Goal: Information Seeking & Learning: Check status

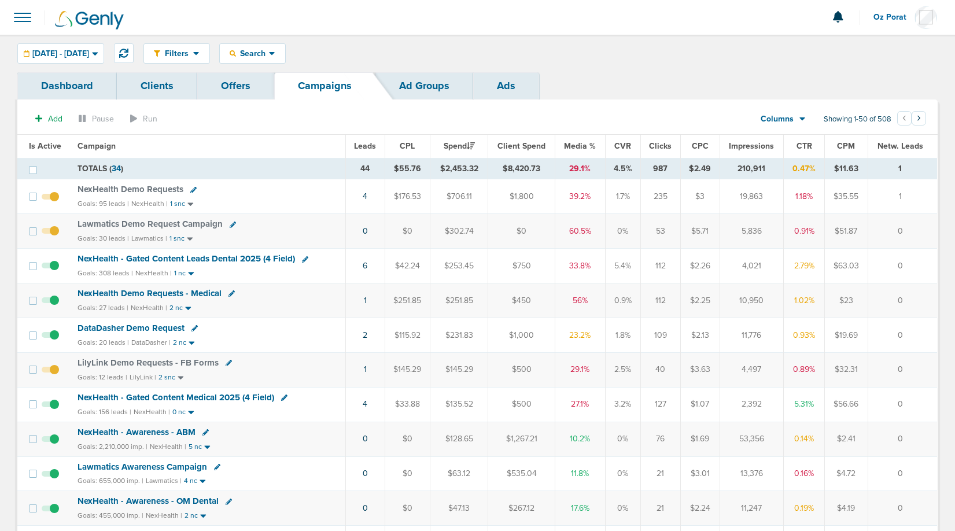
click at [370, 146] on span "Leads" at bounding box center [365, 146] width 22 height 10
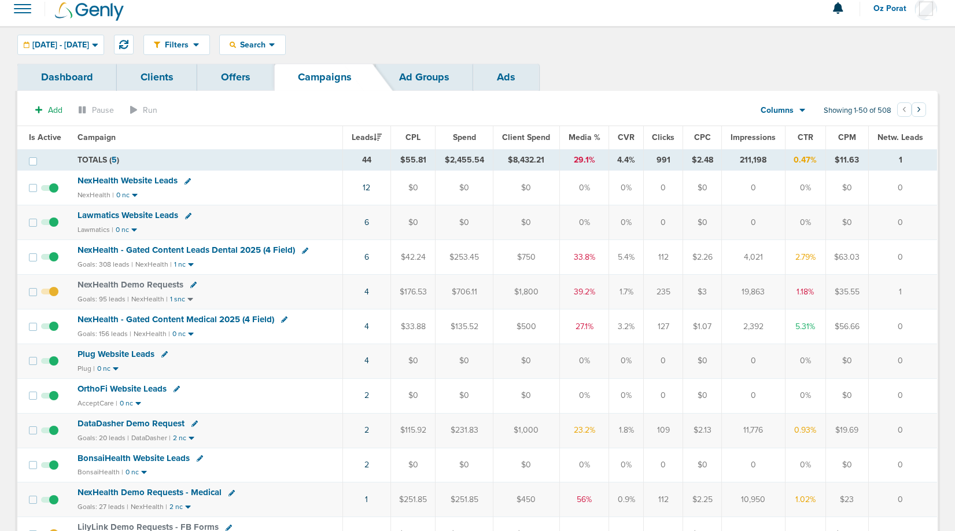
scroll to position [9, 0]
click at [367, 395] on link "2" at bounding box center [367, 395] width 5 height 10
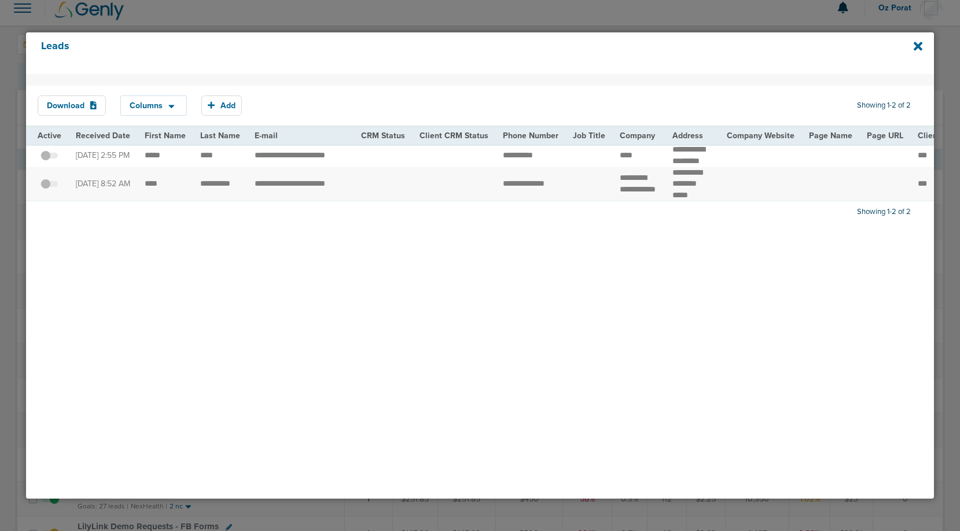
click at [51, 161] on span at bounding box center [49, 161] width 17 height 0
click at [49, 157] on input "checkbox" at bounding box center [49, 157] width 0 height 0
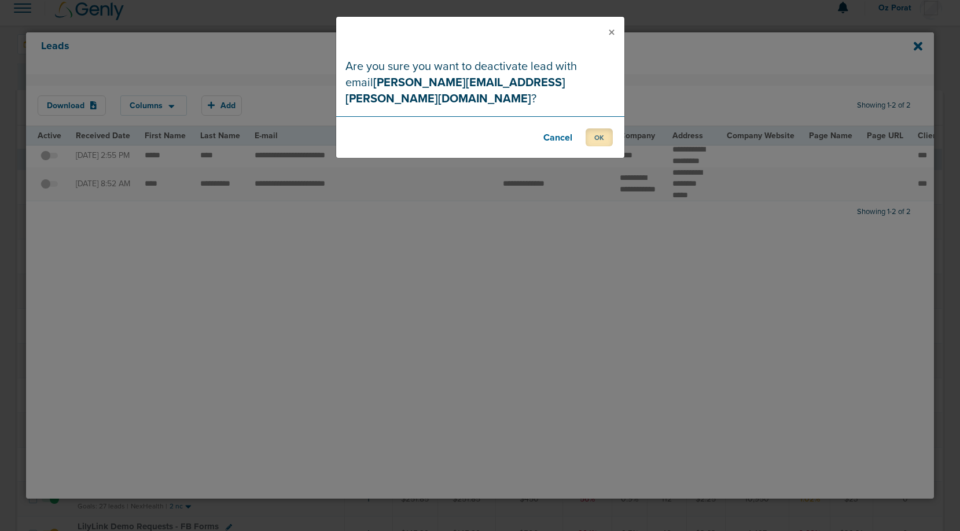
click at [599, 128] on button "OK" at bounding box center [599, 137] width 27 height 18
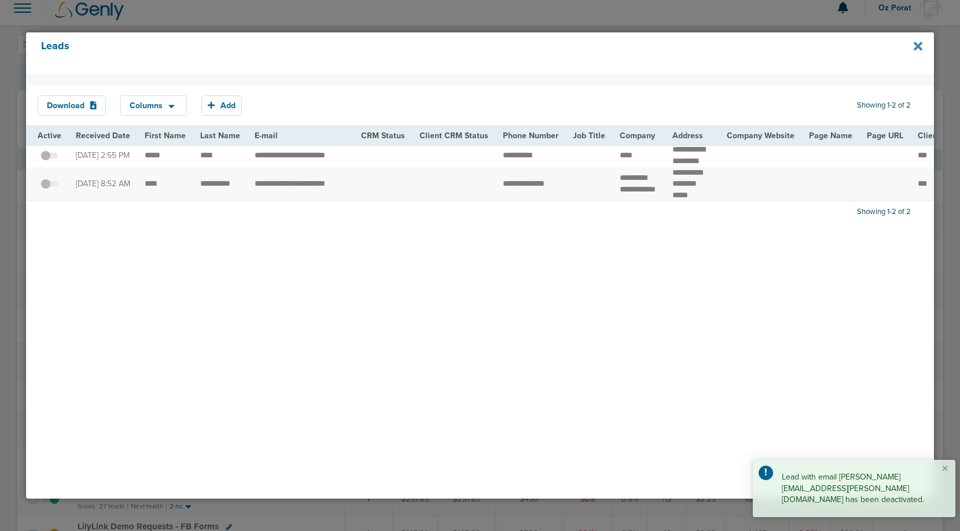
click at [922, 47] on icon at bounding box center [918, 46] width 9 height 13
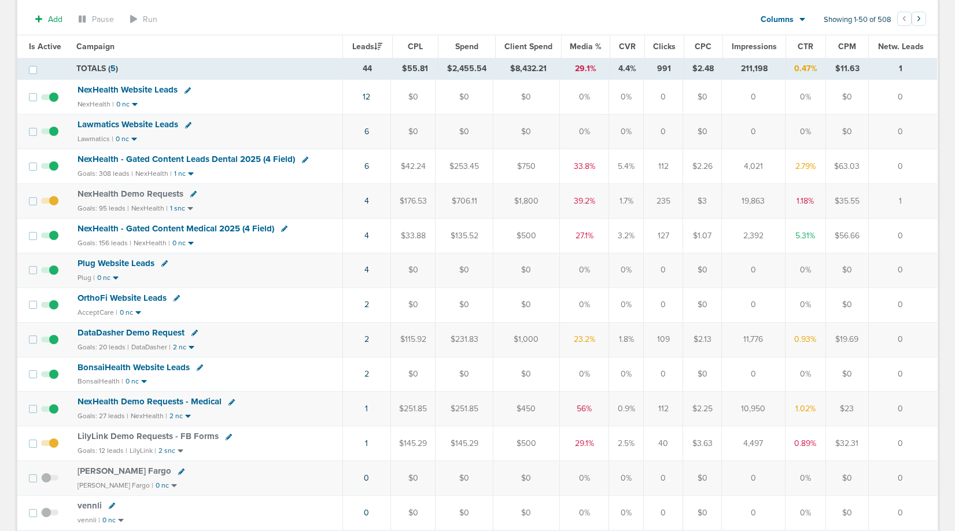
scroll to position [103, 0]
click at [367, 371] on link "2" at bounding box center [367, 374] width 5 height 10
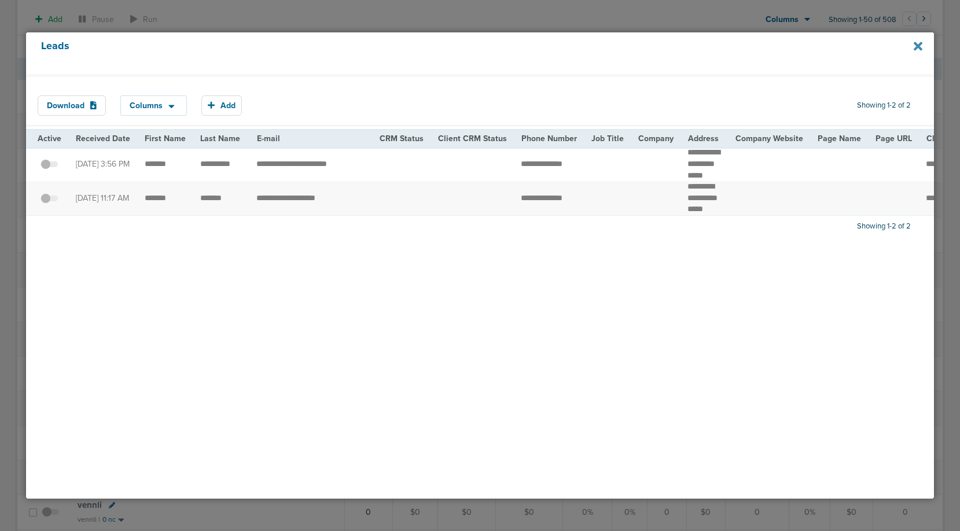
click at [919, 47] on icon at bounding box center [918, 46] width 9 height 9
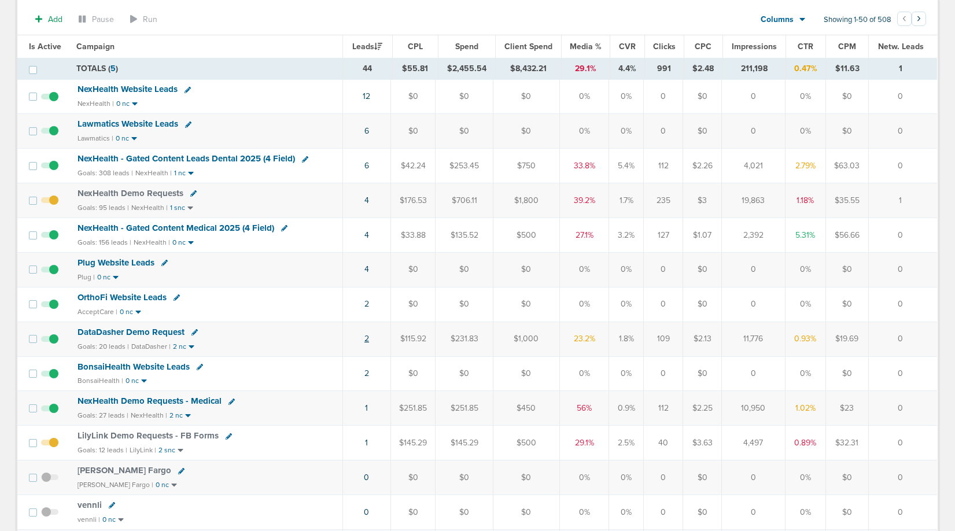
click at [367, 337] on link "2" at bounding box center [367, 339] width 5 height 10
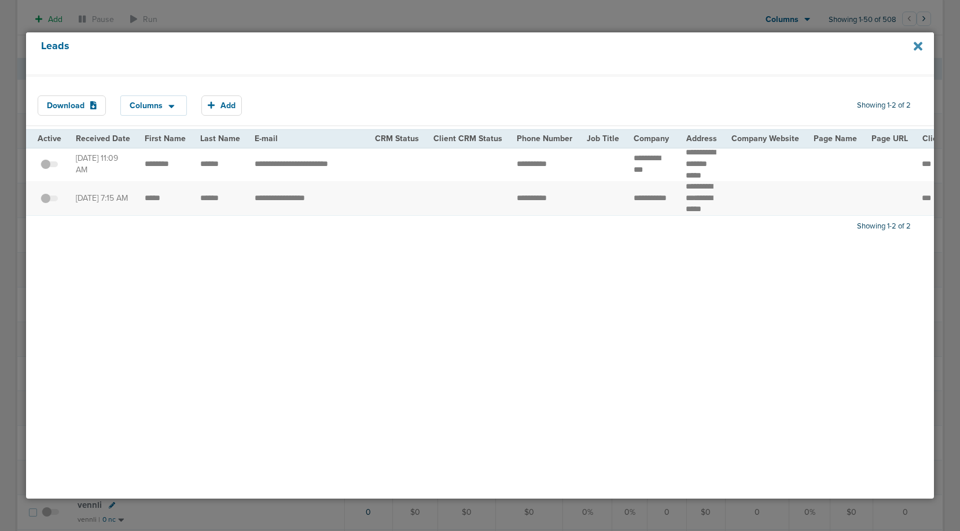
click at [916, 50] on icon at bounding box center [918, 46] width 9 height 13
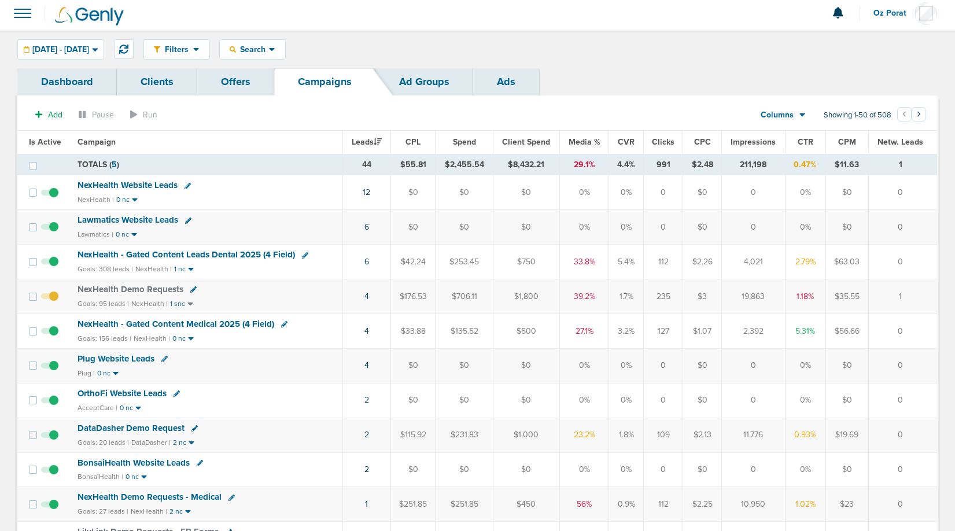
scroll to position [0, 0]
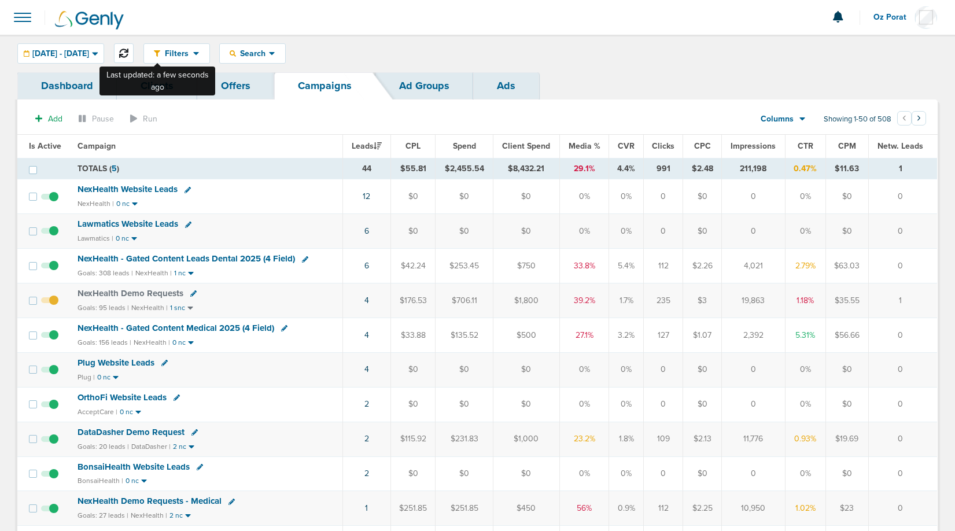
click at [134, 56] on button at bounding box center [124, 53] width 20 height 20
click at [128, 53] on icon at bounding box center [123, 53] width 9 height 9
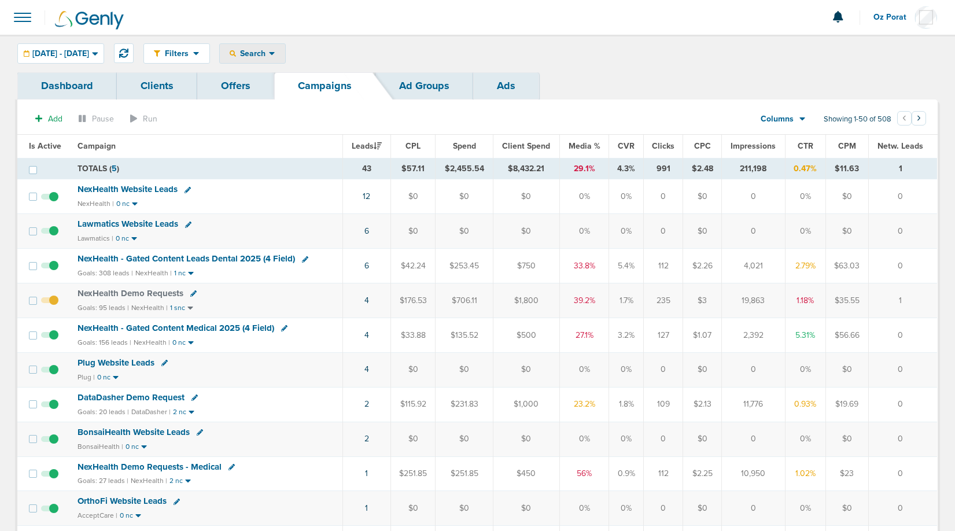
click at [269, 49] on span "Search" at bounding box center [252, 54] width 33 height 10
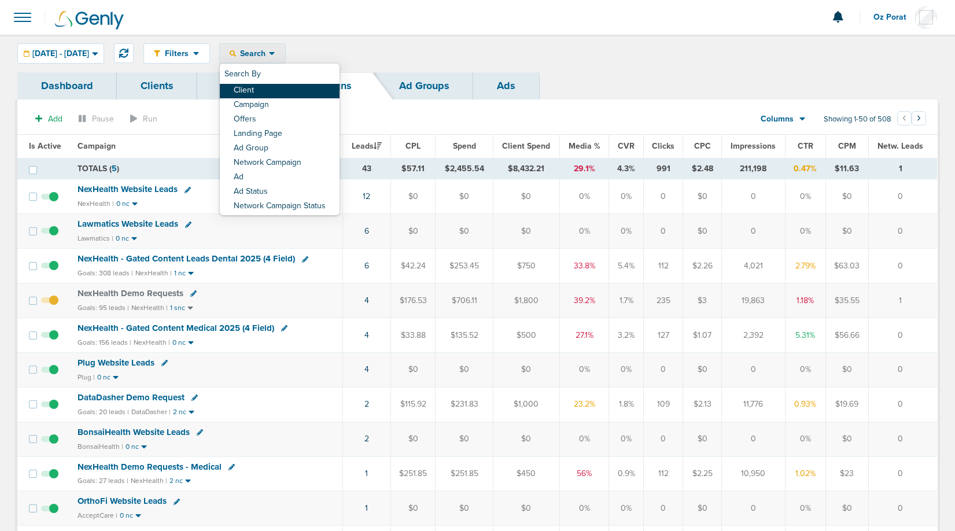
click at [293, 90] on link "Client" at bounding box center [280, 91] width 120 height 14
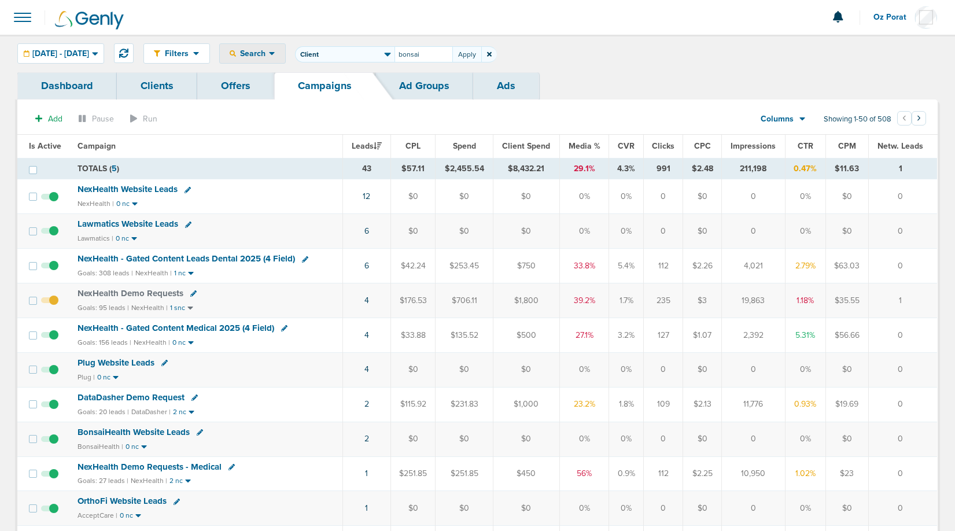
type input "bonsai"
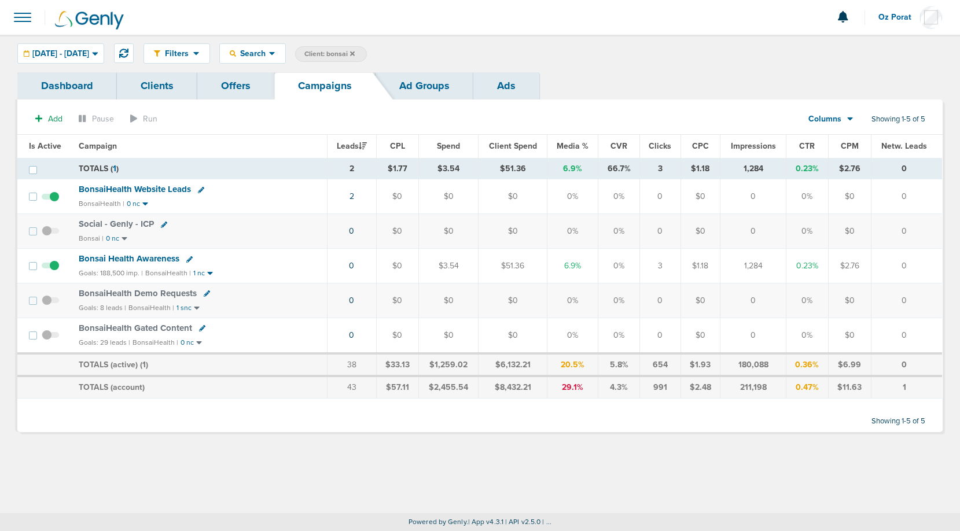
click at [521, 148] on span "Client Spend" at bounding box center [513, 146] width 48 height 10
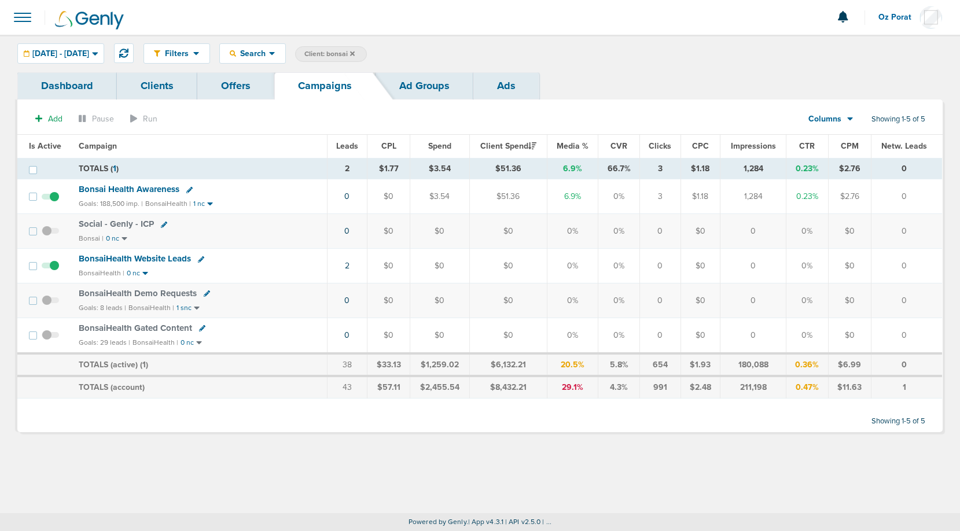
drag, startPoint x: 429, startPoint y: 198, endPoint x: 448, endPoint y: 198, distance: 19.7
click at [448, 198] on td "$3.54" at bounding box center [440, 196] width 60 height 35
click at [137, 187] on span "Bonsai Health Awareness" at bounding box center [129, 189] width 101 height 10
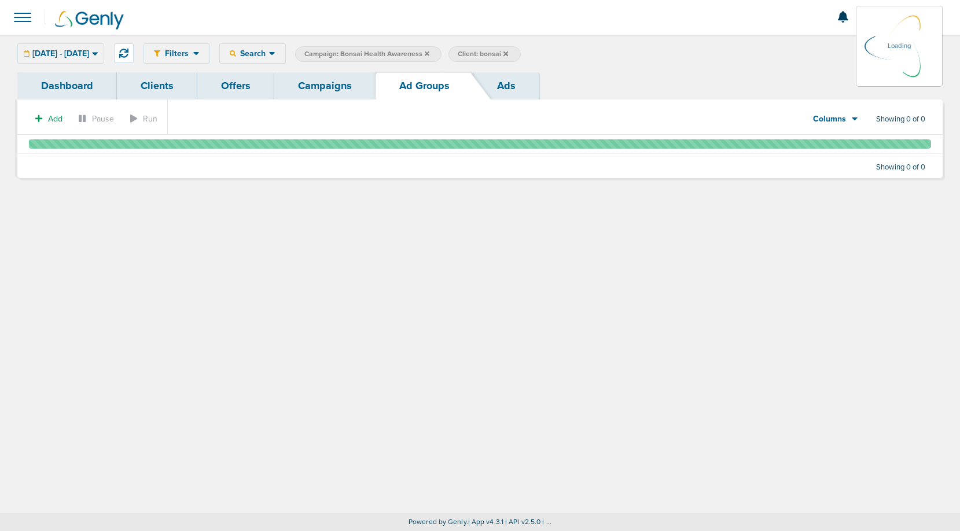
click at [334, 92] on link "Campaigns" at bounding box center [324, 85] width 101 height 27
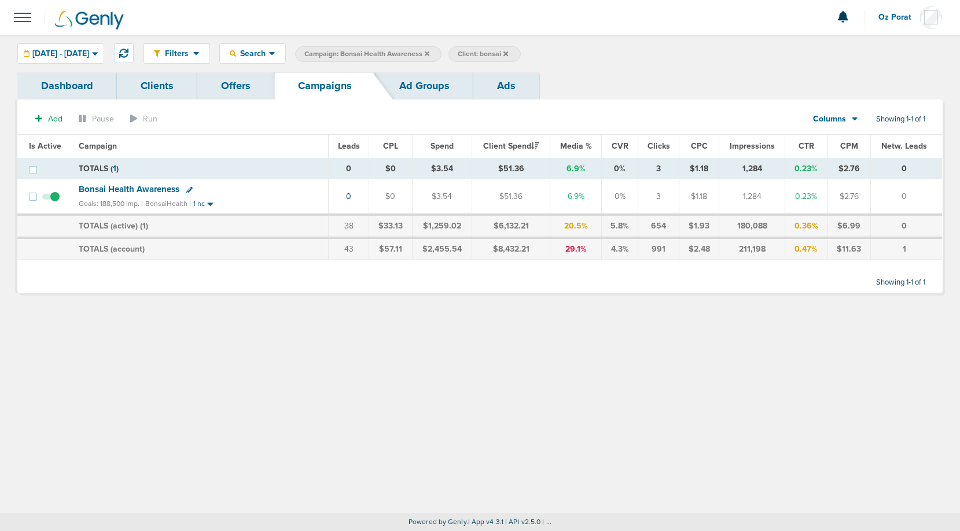
click at [429, 52] on icon at bounding box center [427, 53] width 5 height 5
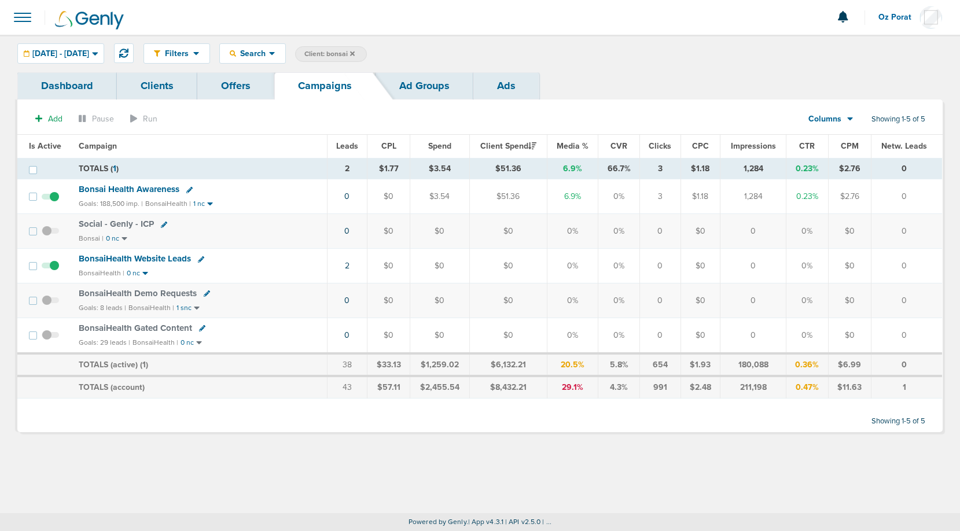
click at [137, 257] on span "BonsaiHealth Website Leads" at bounding box center [135, 258] width 112 height 10
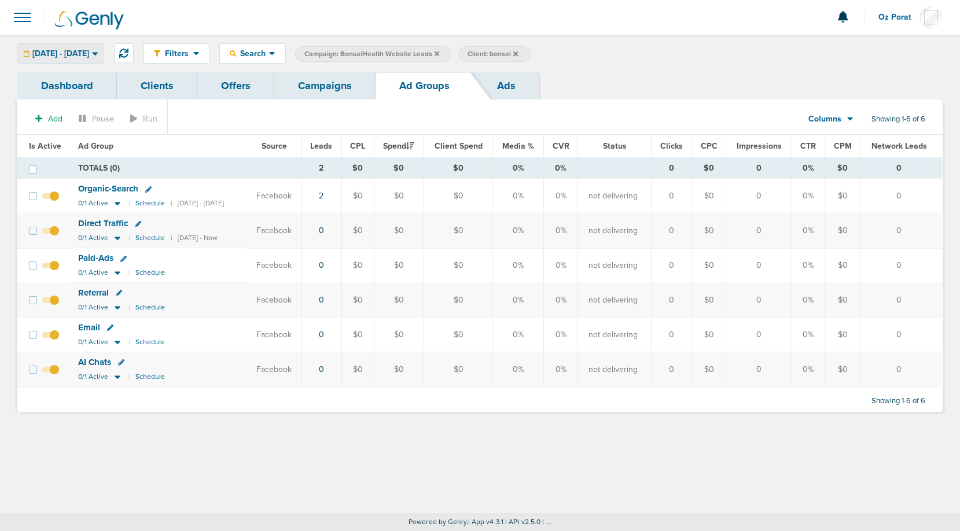
click at [84, 50] on span "[DATE] - [DATE]" at bounding box center [60, 54] width 57 height 8
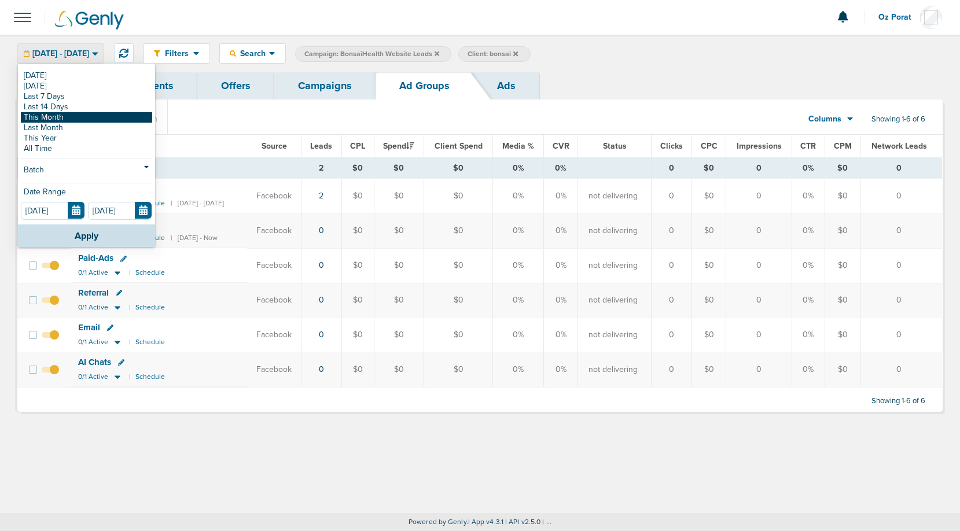
click at [54, 117] on link "This Month" at bounding box center [86, 117] width 131 height 10
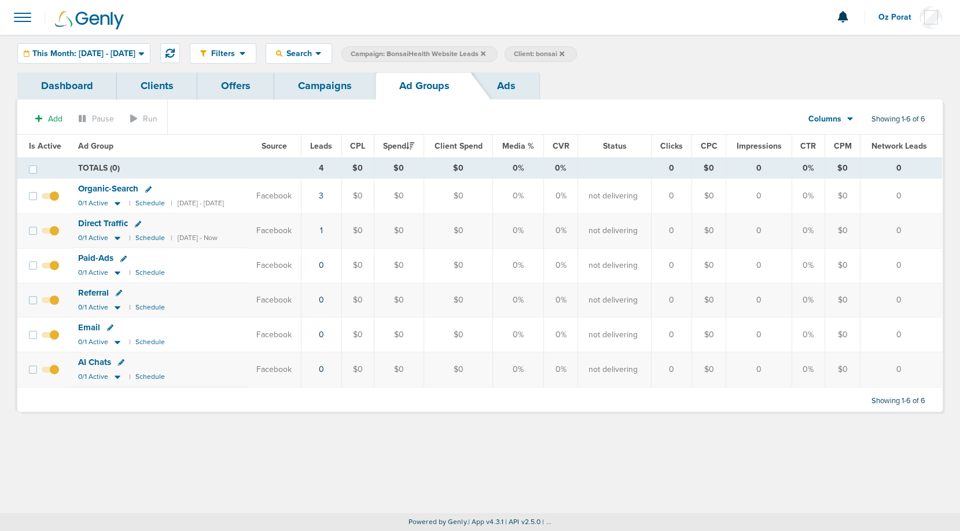
click at [79, 86] on link "Dashboard" at bounding box center [67, 85] width 100 height 27
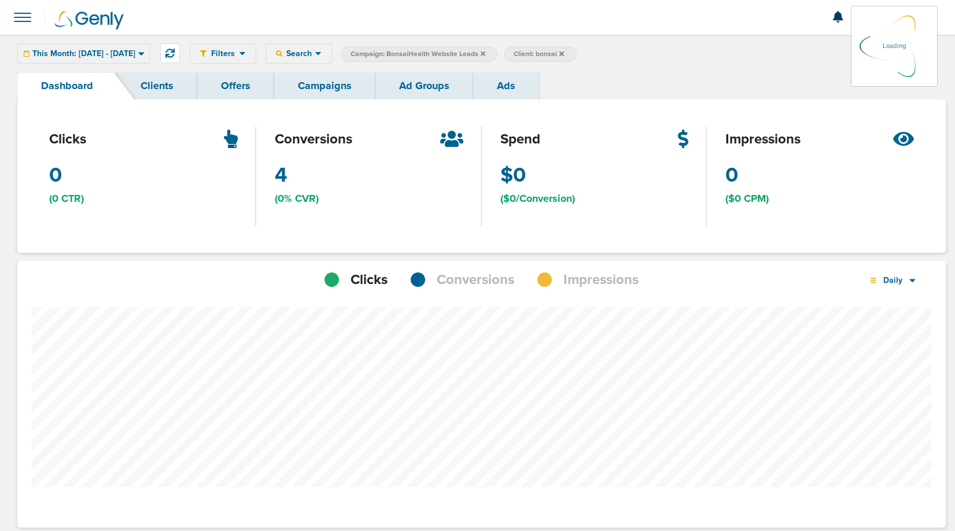
scroll to position [880, 921]
click at [83, 55] on span "This Month: [DATE] - [DATE]" at bounding box center [83, 54] width 103 height 8
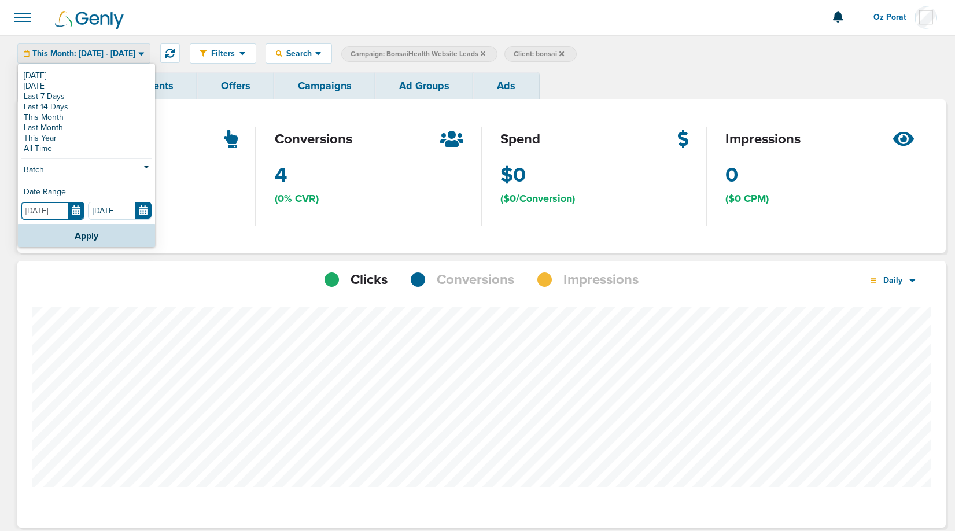
click at [76, 214] on input "[DATE]" at bounding box center [53, 211] width 64 height 18
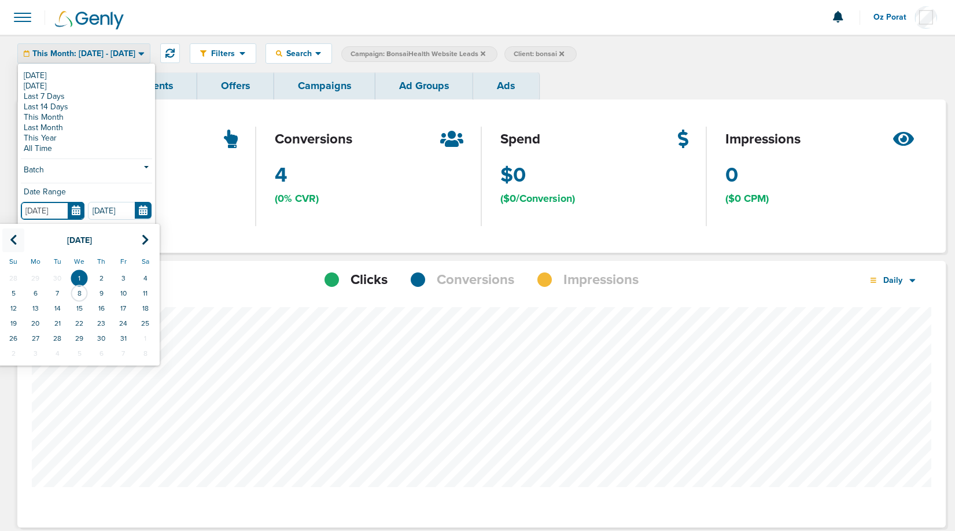
click at [15, 244] on icon at bounding box center [14, 240] width 8 height 12
click at [28, 275] on td "1" at bounding box center [35, 278] width 22 height 15
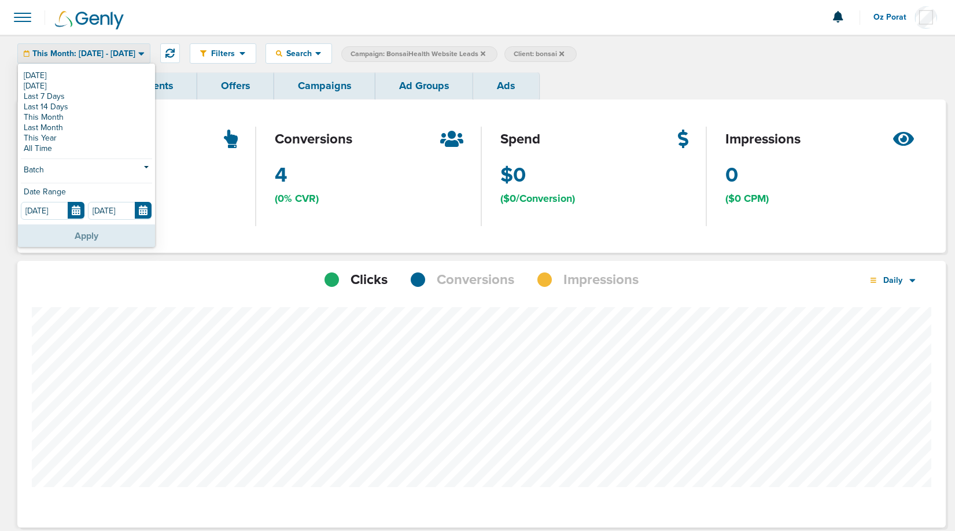
click at [97, 233] on button "Apply" at bounding box center [86, 236] width 137 height 23
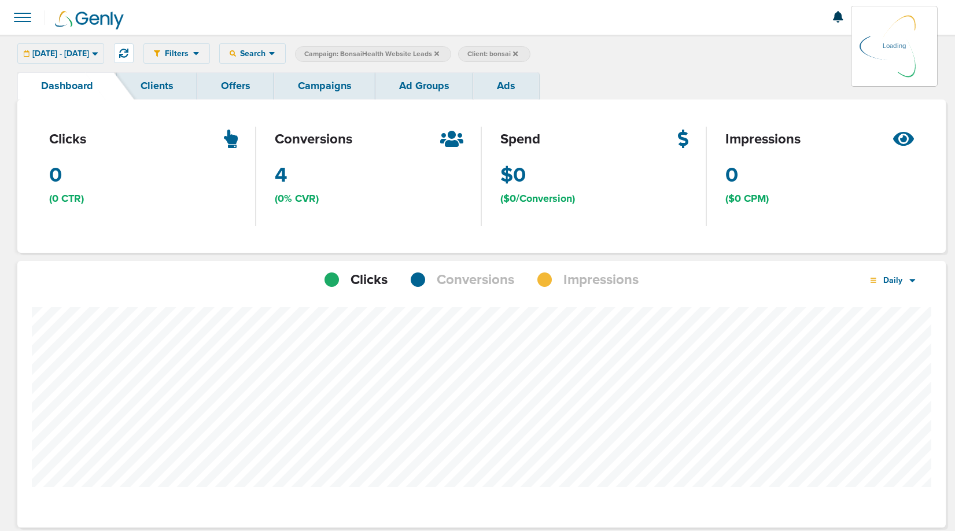
scroll to position [901, 921]
click at [479, 278] on span "Conversions" at bounding box center [476, 280] width 78 height 20
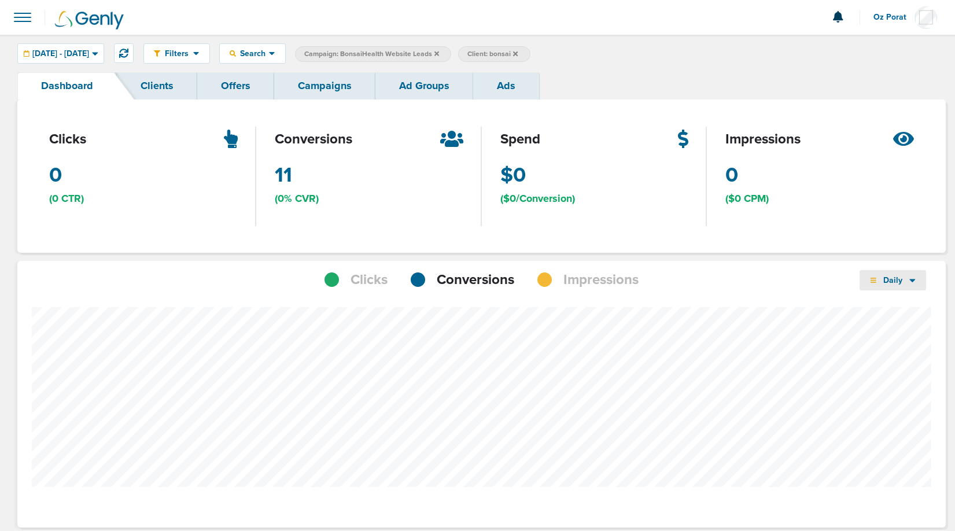
click at [906, 278] on span "Daily" at bounding box center [894, 280] width 34 height 10
click at [903, 311] on link "Weekly" at bounding box center [918, 313] width 116 height 14
click at [82, 52] on span "[DATE] - [DATE]" at bounding box center [60, 54] width 57 height 8
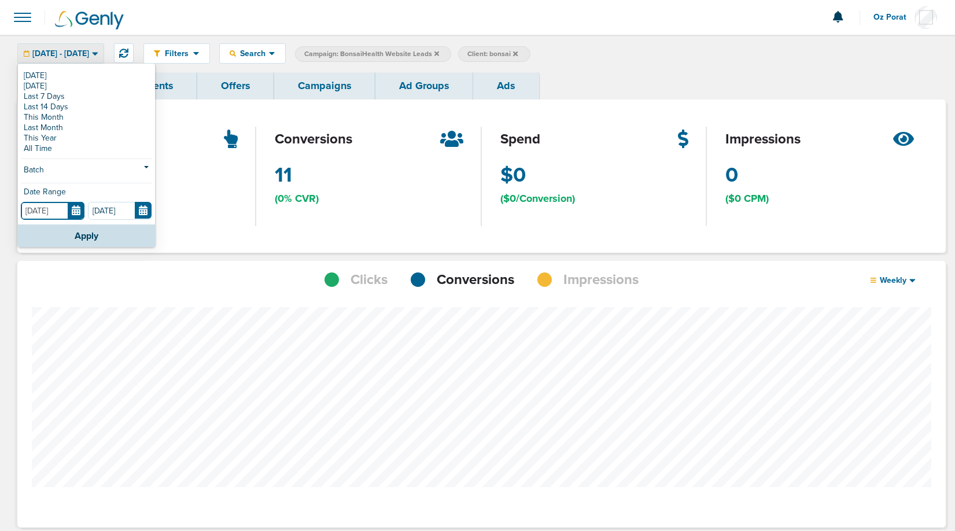
click at [72, 212] on input "[DATE]" at bounding box center [53, 211] width 64 height 18
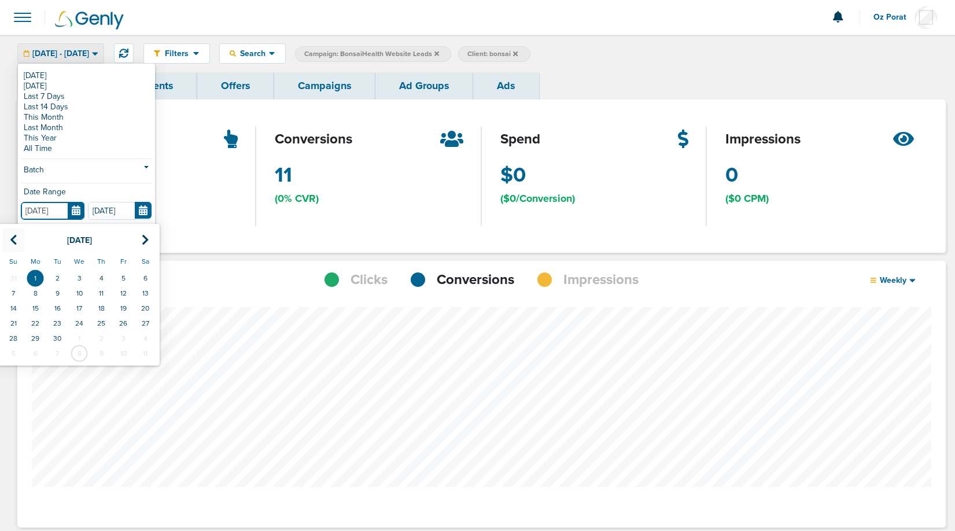
click at [13, 238] on icon at bounding box center [14, 240] width 8 height 12
click at [123, 274] on td "1" at bounding box center [123, 278] width 22 height 15
type input "[DATE]"
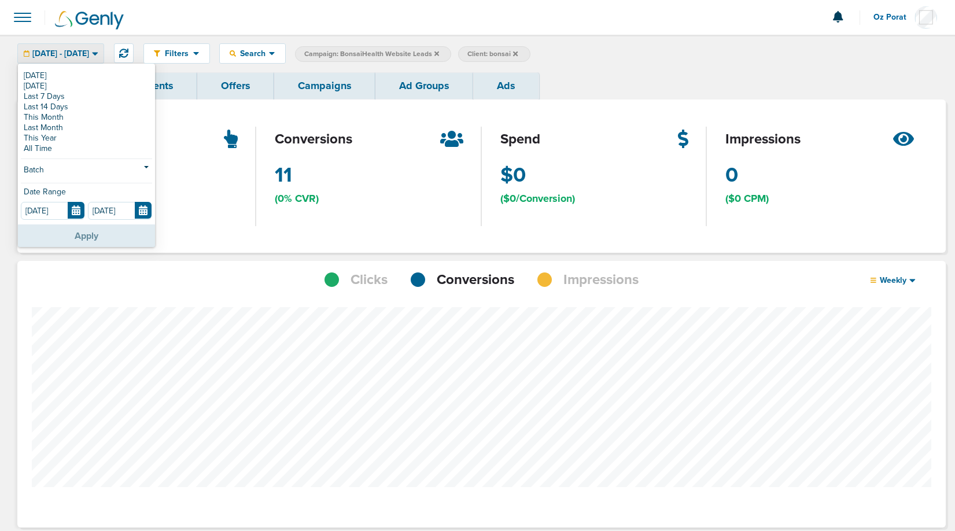
click at [97, 230] on button "Apply" at bounding box center [86, 236] width 137 height 23
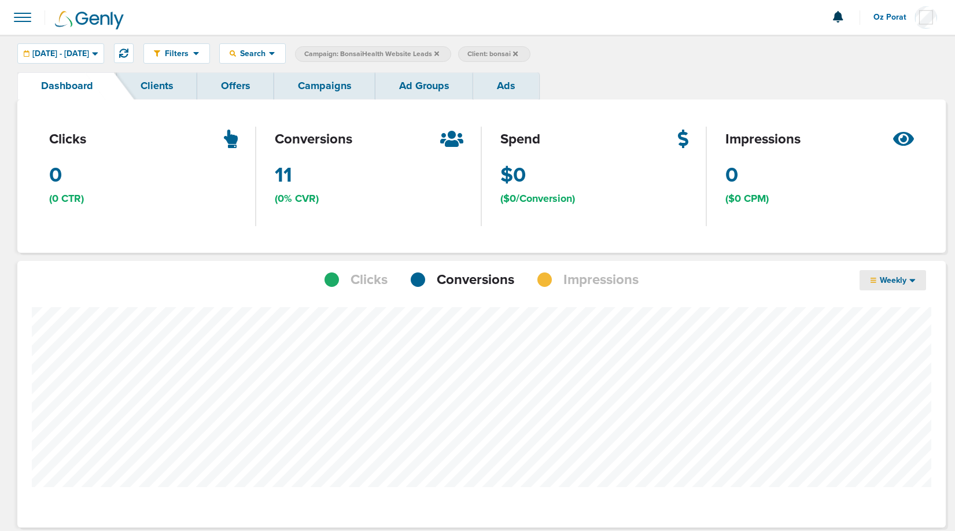
click at [913, 280] on icon at bounding box center [913, 280] width 6 height 3
click at [897, 298] on link "Daily" at bounding box center [918, 298] width 116 height 14
click at [329, 82] on link "Campaigns" at bounding box center [324, 85] width 101 height 27
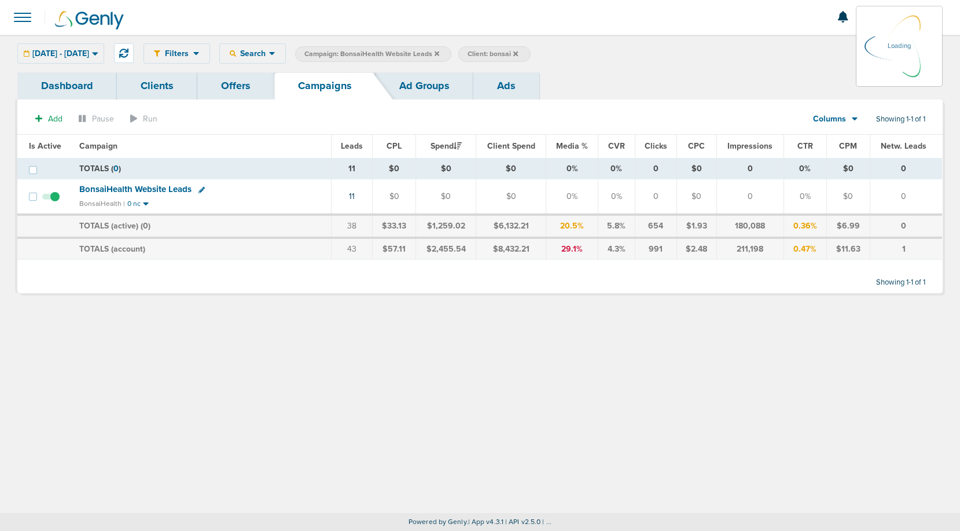
click at [439, 53] on icon at bounding box center [437, 53] width 5 height 5
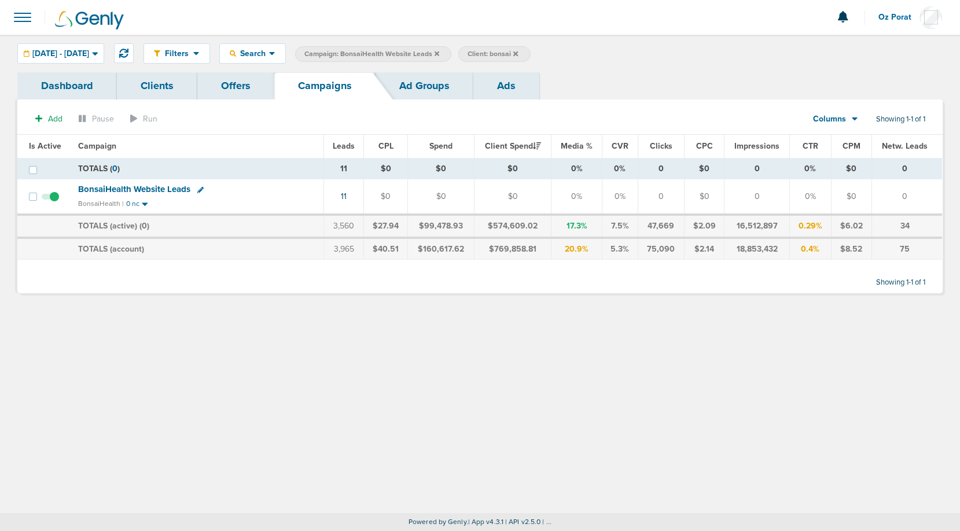
click at [439, 53] on icon at bounding box center [437, 53] width 5 height 5
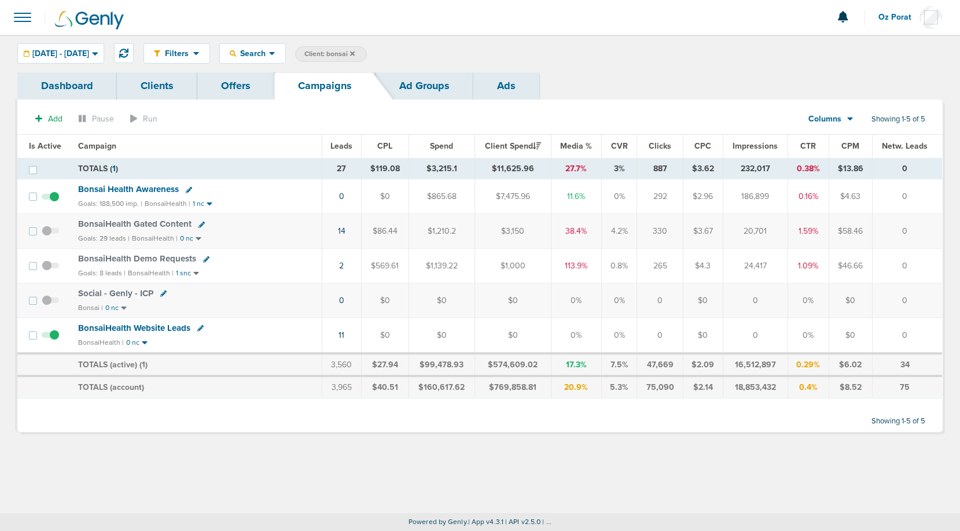
click at [346, 143] on span "Leads" at bounding box center [341, 146] width 22 height 10
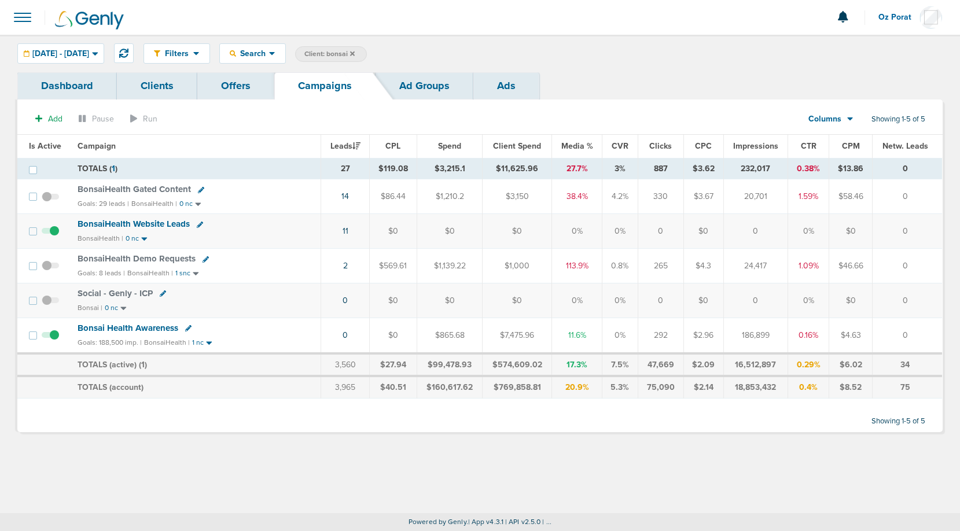
click at [145, 258] on span "BonsaiHealth Demo Requests" at bounding box center [137, 258] width 118 height 10
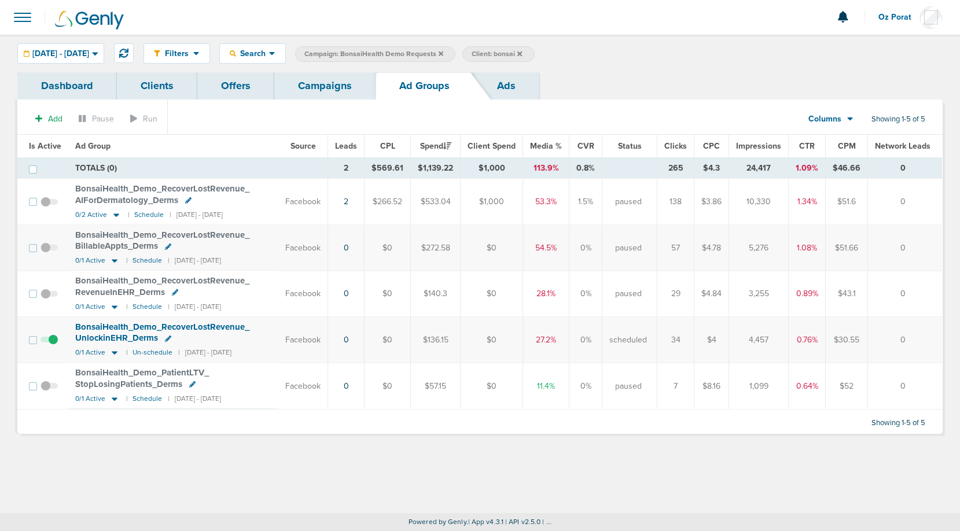
click at [339, 83] on link "Campaigns" at bounding box center [324, 85] width 101 height 27
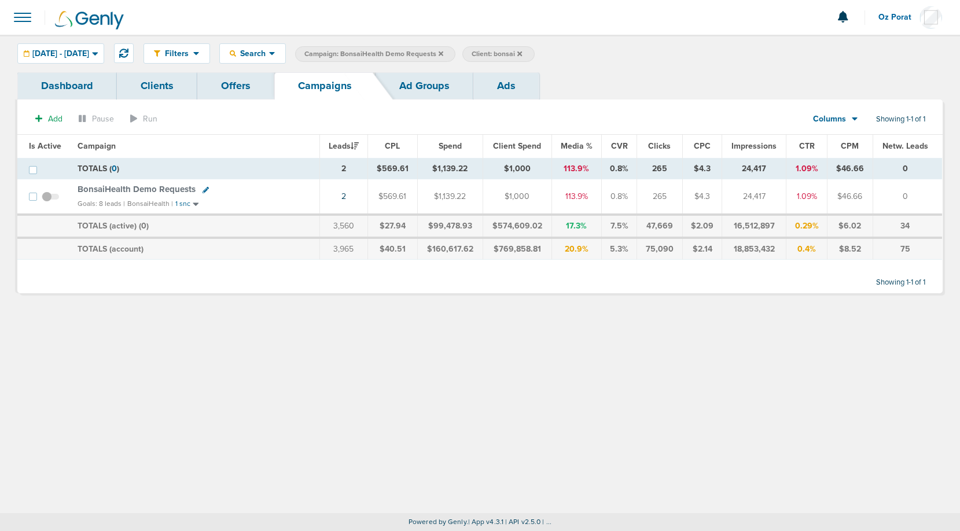
click at [455, 51] on label "Campaign: BonsaiHealth Demo Requests" at bounding box center [375, 54] width 160 height 16
click at [443, 53] on span "Campaign: BonsaiHealth Demo Requests" at bounding box center [373, 54] width 139 height 10
click at [443, 53] on icon at bounding box center [441, 53] width 5 height 5
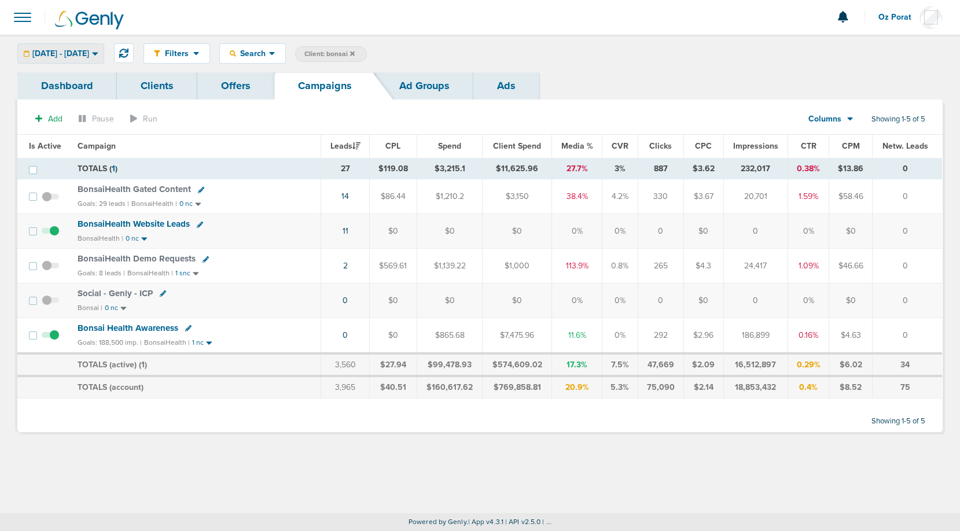
click at [84, 46] on div "[DATE] - [DATE]" at bounding box center [61, 53] width 86 height 19
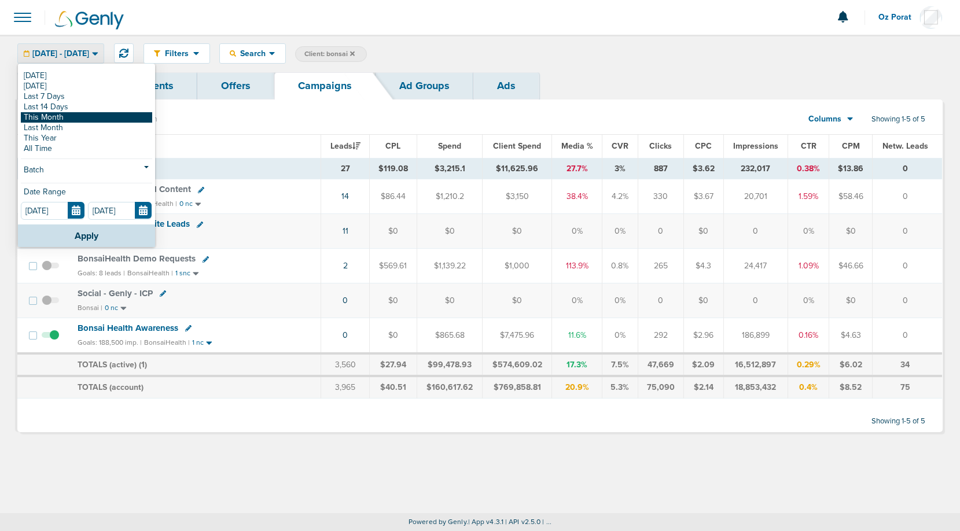
click at [50, 117] on link "This Month" at bounding box center [86, 117] width 131 height 10
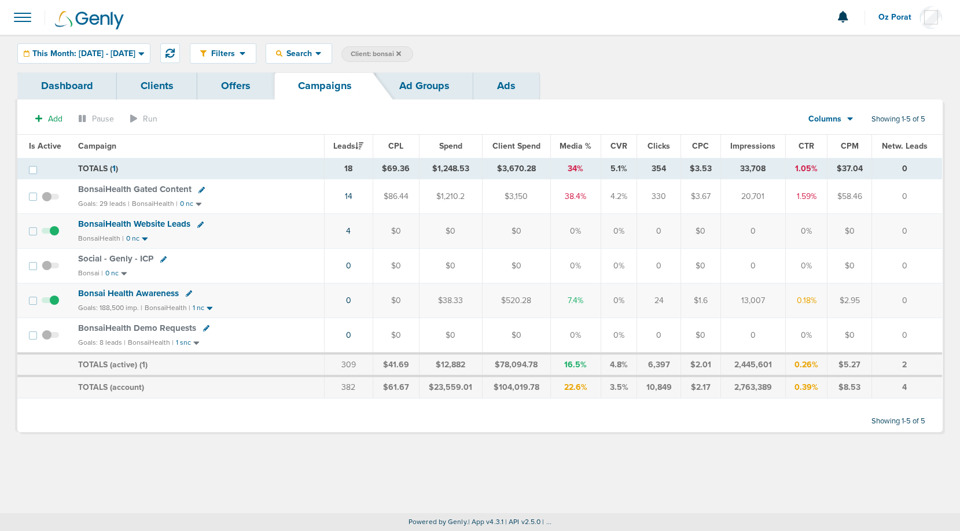
click at [354, 230] on td "4" at bounding box center [348, 231] width 49 height 35
click at [351, 230] on link "4" at bounding box center [348, 231] width 5 height 10
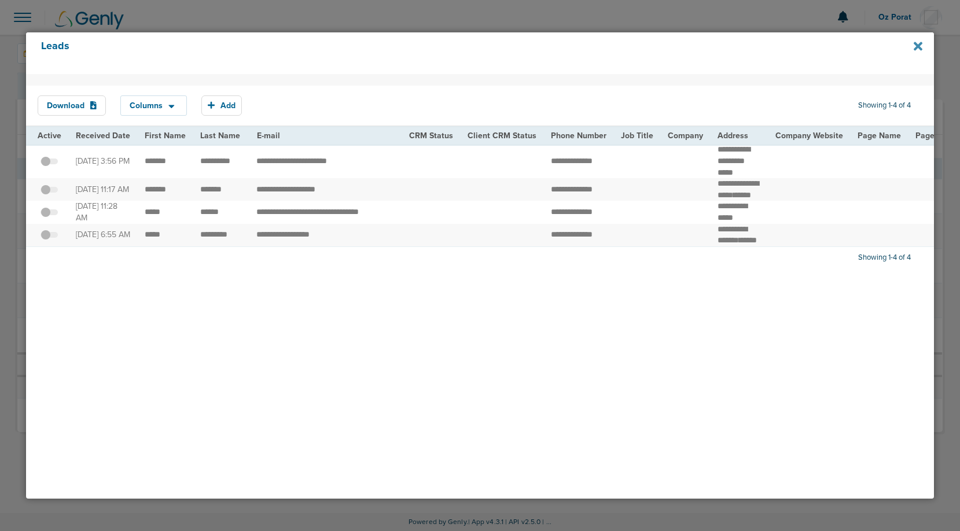
click at [921, 45] on icon at bounding box center [918, 46] width 9 height 13
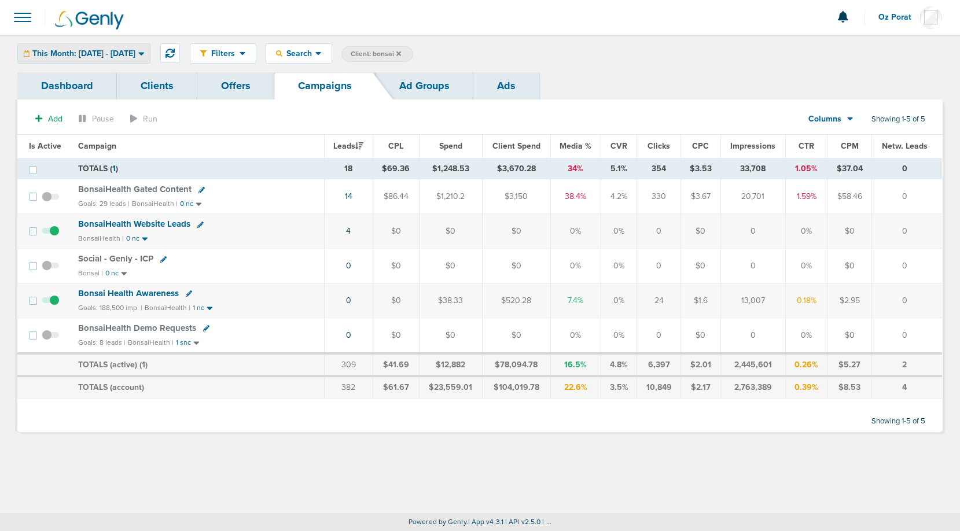
click at [116, 54] on span "This Month: [DATE] - [DATE]" at bounding box center [83, 54] width 103 height 8
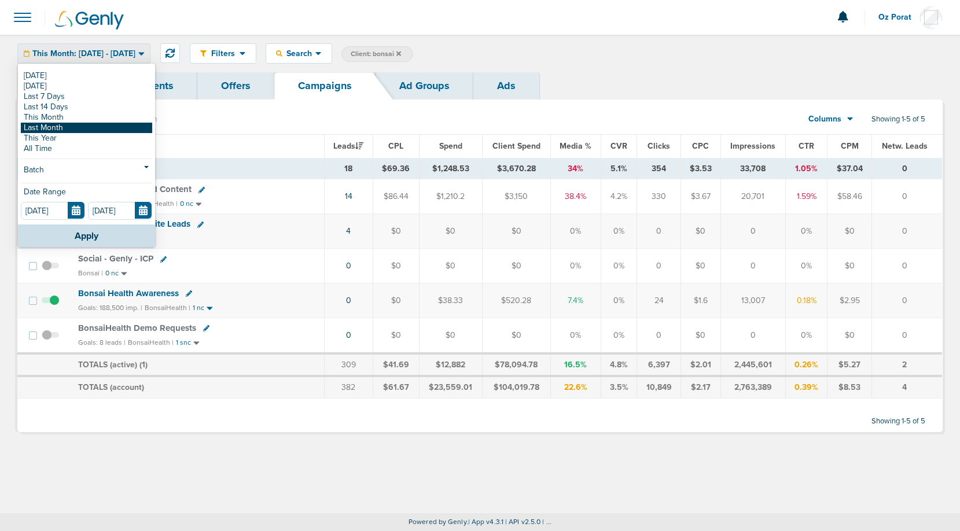
click at [83, 123] on link "Last Month" at bounding box center [86, 128] width 131 height 10
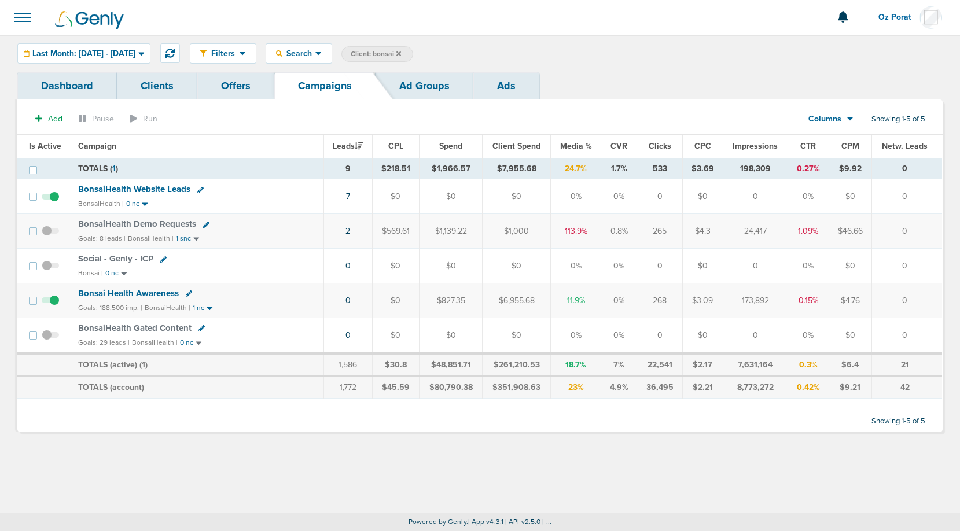
click at [349, 194] on link "7" at bounding box center [348, 197] width 4 height 10
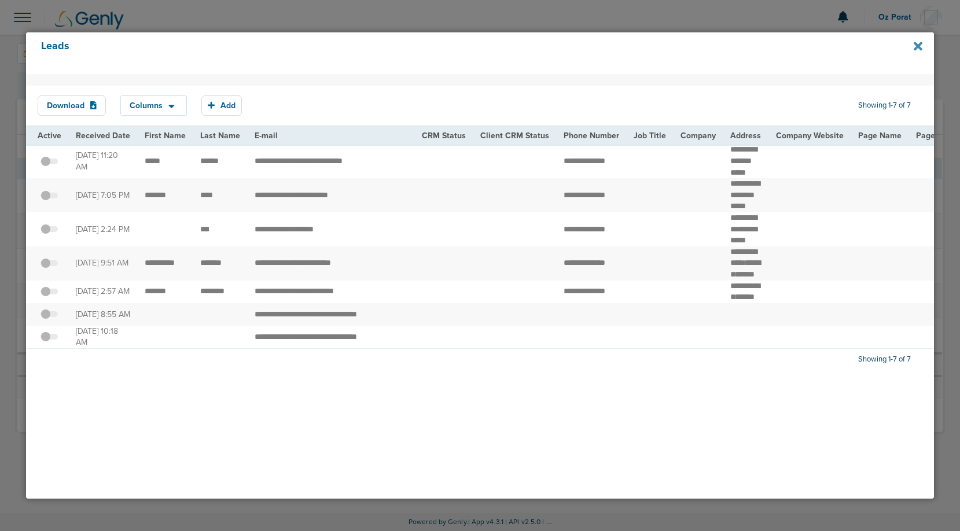
click at [917, 45] on icon at bounding box center [918, 46] width 9 height 9
